Goal: Task Accomplishment & Management: Use online tool/utility

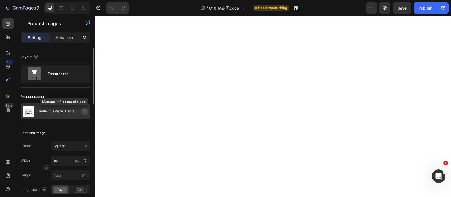
click at [86, 111] on icon "button" at bounding box center [85, 111] width 5 height 5
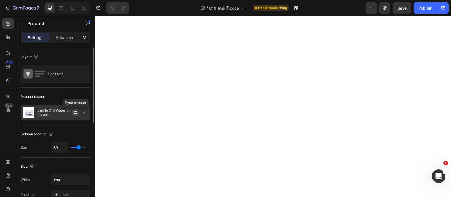
click at [74, 113] on icon "button" at bounding box center [75, 113] width 3 height 2
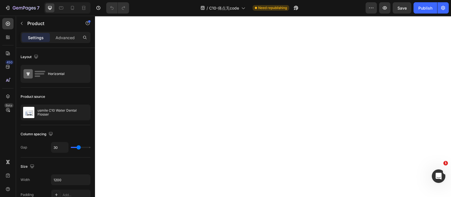
scroll to position [5, 0]
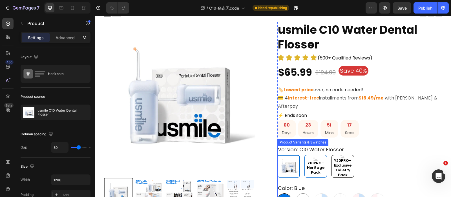
click at [318, 161] on span "Y10PRO-Heritage Pack" at bounding box center [316, 168] width 22 height 14
click at [304, 155] on input "Y10PRO-Heritage Pack Y10PRO-Heritage Pack Y10PRO-Heritage Pack" at bounding box center [304, 155] width 0 height 0
radio input "true"
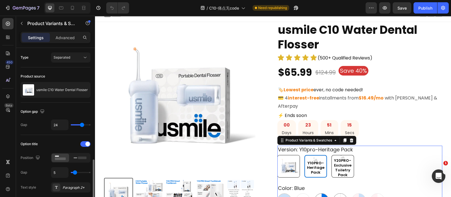
scroll to position [96, 0]
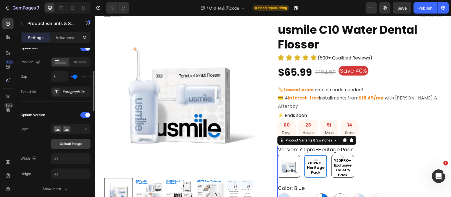
click at [74, 139] on button "Upload image" at bounding box center [70, 144] width 39 height 10
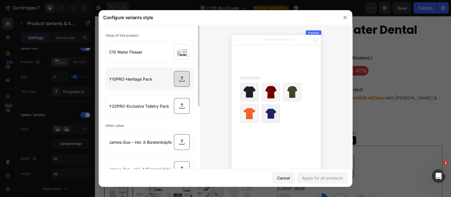
click at [179, 81] on input "file" at bounding box center [149, 79] width 87 height 22
type input "C:\fakepath\20250827-164423.webp"
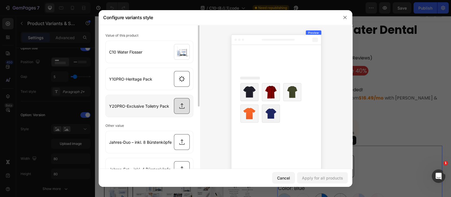
click at [183, 107] on input "file" at bounding box center [149, 106] width 87 height 22
type input "C:\fakepath\Exclusive Bundle.png"
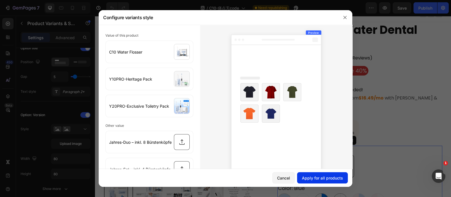
click at [324, 178] on div "Apply for all products" at bounding box center [322, 178] width 41 height 6
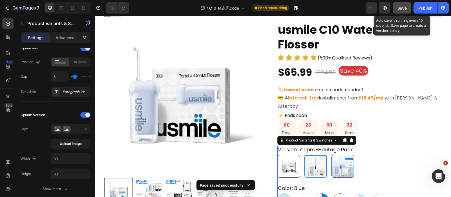
click at [397, 9] on button "Save" at bounding box center [402, 7] width 19 height 11
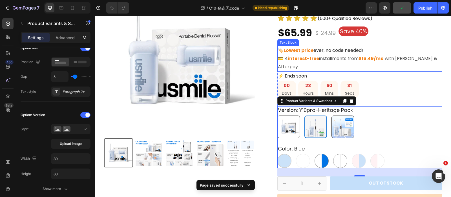
scroll to position [45, 0]
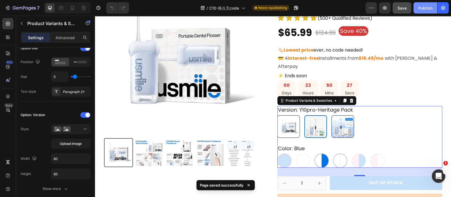
click at [419, 6] on div "Publish" at bounding box center [425, 8] width 14 height 6
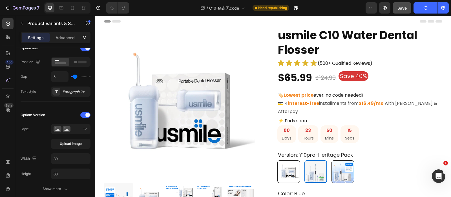
scroll to position [38, 0]
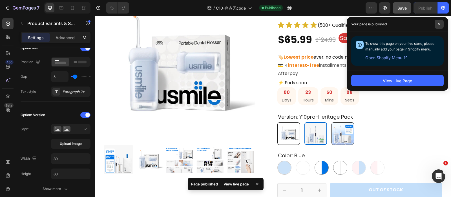
click at [439, 23] on icon at bounding box center [439, 24] width 3 height 3
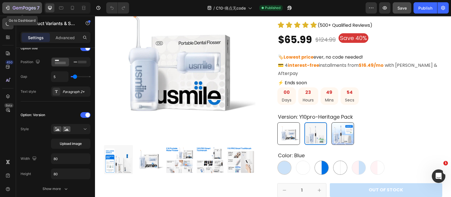
click at [28, 5] on div "7" at bounding box center [26, 8] width 27 height 7
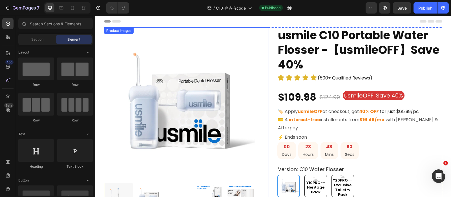
scroll to position [47, 0]
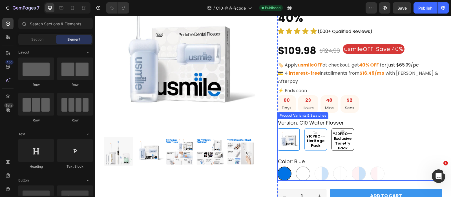
click at [316, 136] on span "Y10PRO--Heritage Pack" at bounding box center [316, 141] width 22 height 14
click at [304, 128] on input "Y10PRO--Heritage Pack Y10PRO--Heritage Pack Y10PRO--Heritage Pack" at bounding box center [304, 128] width 0 height 0
radio input "true"
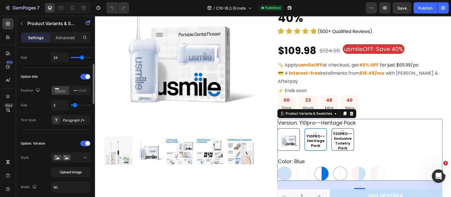
scroll to position [83, 0]
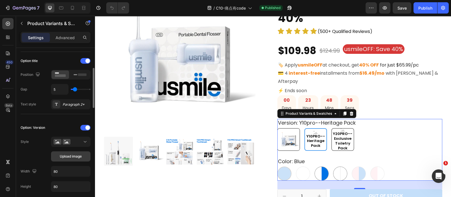
click at [67, 160] on button "Upload image" at bounding box center [70, 156] width 39 height 10
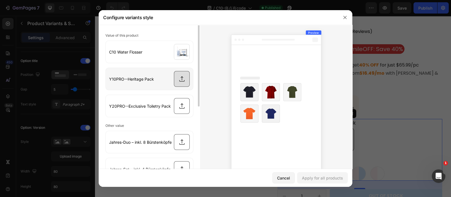
click at [178, 79] on input "file" at bounding box center [149, 79] width 87 height 22
type input "C:\fakepath\20250827-164423.webp"
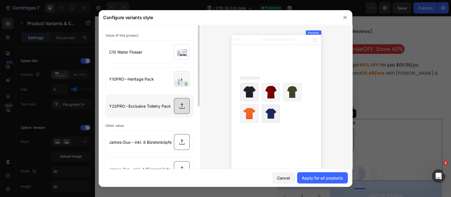
click at [174, 105] on input "file" at bounding box center [149, 106] width 87 height 22
type input "C:\fakepath\Exclusive Bundle.png"
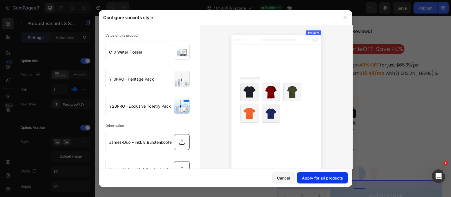
click at [313, 176] on div "Apply for all products" at bounding box center [322, 178] width 41 height 6
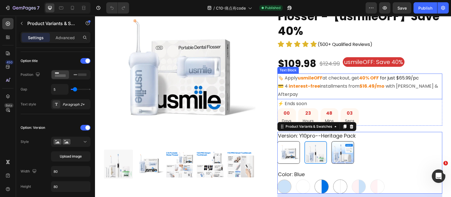
scroll to position [25, 0]
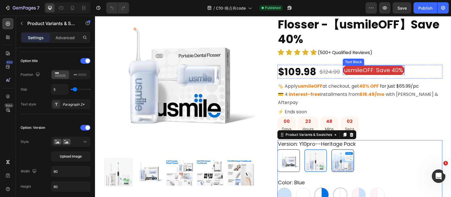
click at [383, 68] on p "usmileOFF: Save 40%" at bounding box center [373, 70] width 59 height 8
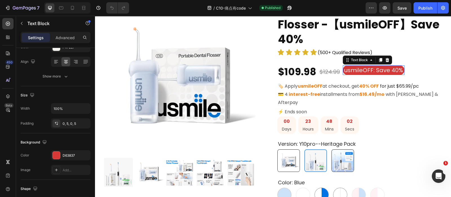
scroll to position [0, 0]
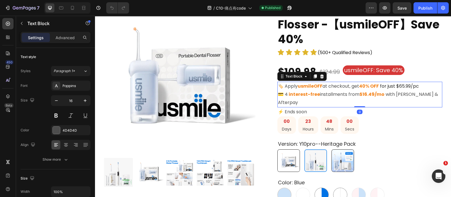
click at [335, 88] on p "🏷️ Apply usmileOFF at checkout, get 40% OFF for just $65.99/pc" at bounding box center [360, 86] width 164 height 8
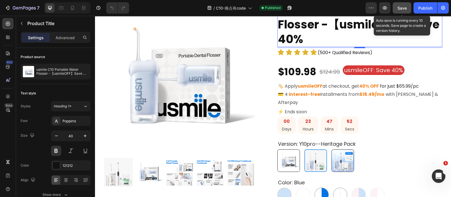
click at [398, 9] on span "Save" at bounding box center [401, 8] width 9 height 5
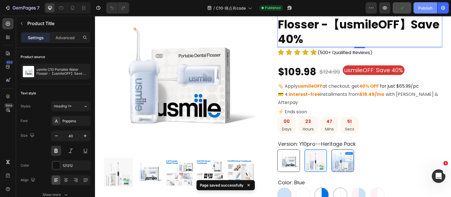
click at [433, 7] on button "Publish" at bounding box center [425, 7] width 24 height 11
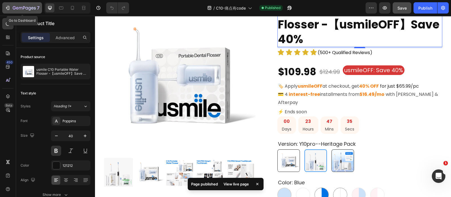
click at [30, 9] on icon "button" at bounding box center [29, 9] width 3 height 4
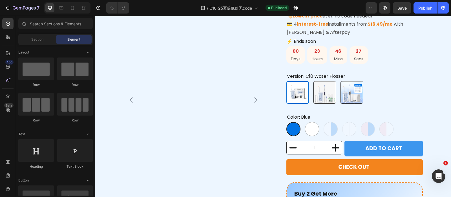
scroll to position [785, 0]
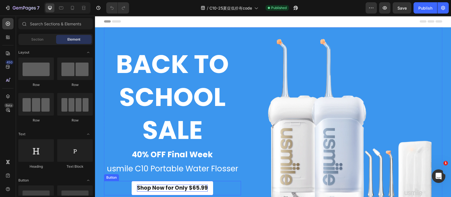
click at [190, 185] on p "Shop Now for Only $65.99" at bounding box center [172, 188] width 71 height 7
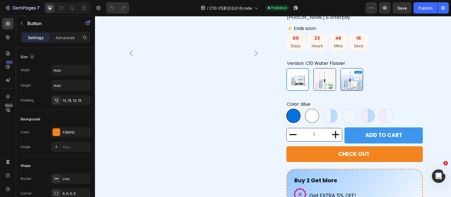
scroll to position [889, 0]
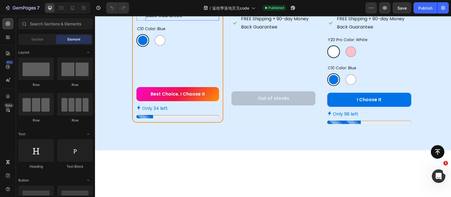
scroll to position [757, 0]
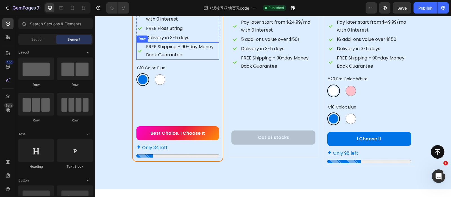
click at [138, 60] on div "Icon" at bounding box center [139, 50] width 7 height 17
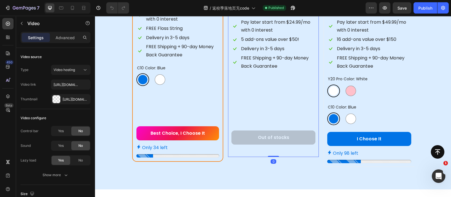
scroll to position [817, 0]
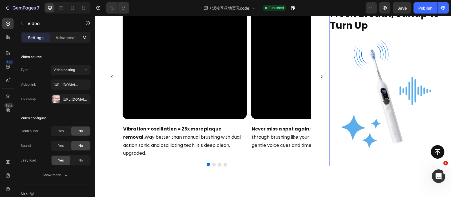
scroll to position [1184, 0]
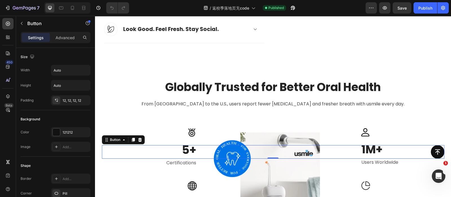
click at [269, 95] on h2 "Globally Trusted for Better Oral Health" at bounding box center [273, 87] width 282 height 16
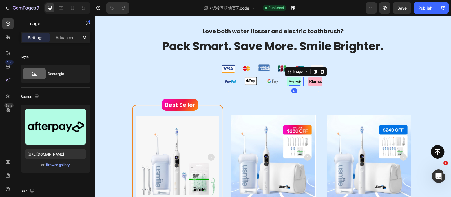
scroll to position [548, 0]
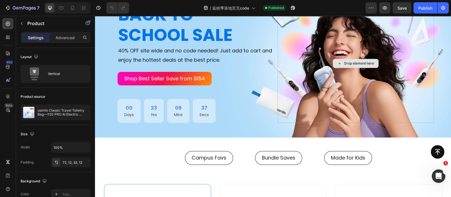
scroll to position [6, 0]
